Goal: Information Seeking & Learning: Learn about a topic

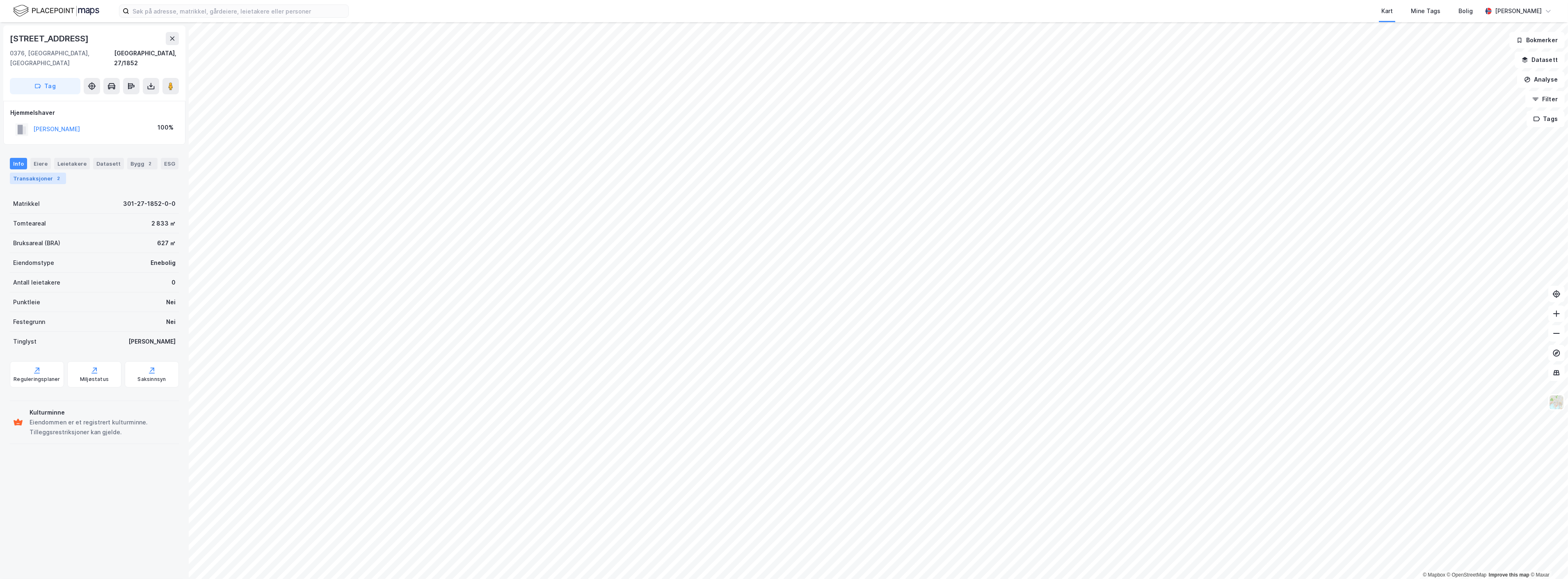
click at [46, 173] on div "Transaksjoner 2" at bounding box center [38, 178] width 56 height 12
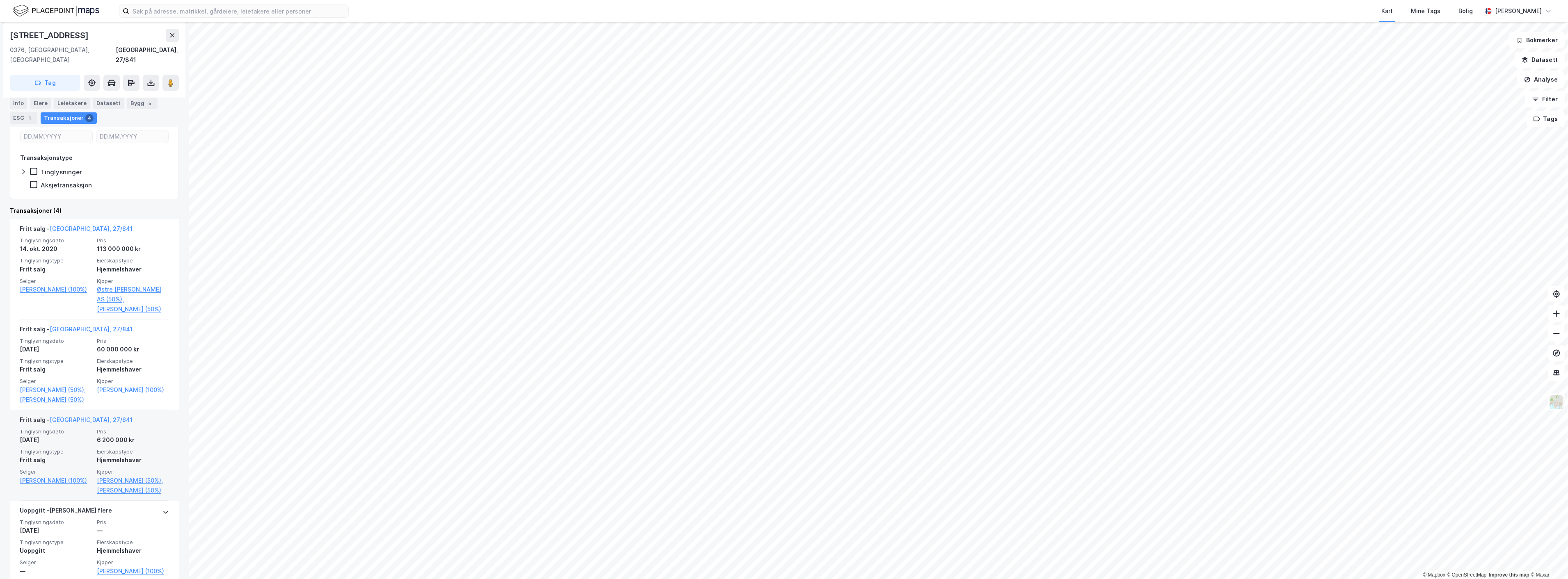
scroll to position [215, 0]
